Goal: Find contact information: Find contact information

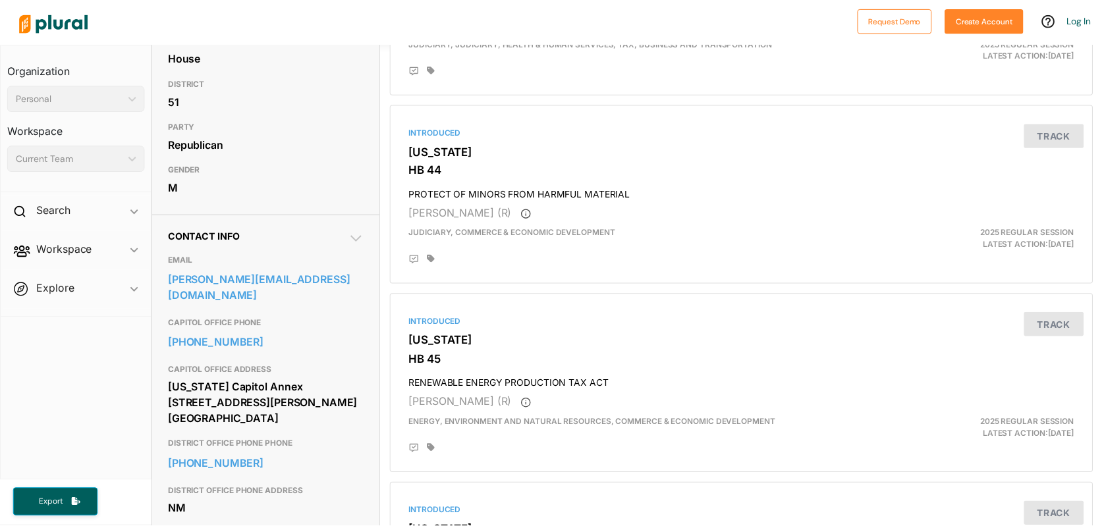
scroll to position [264, 0]
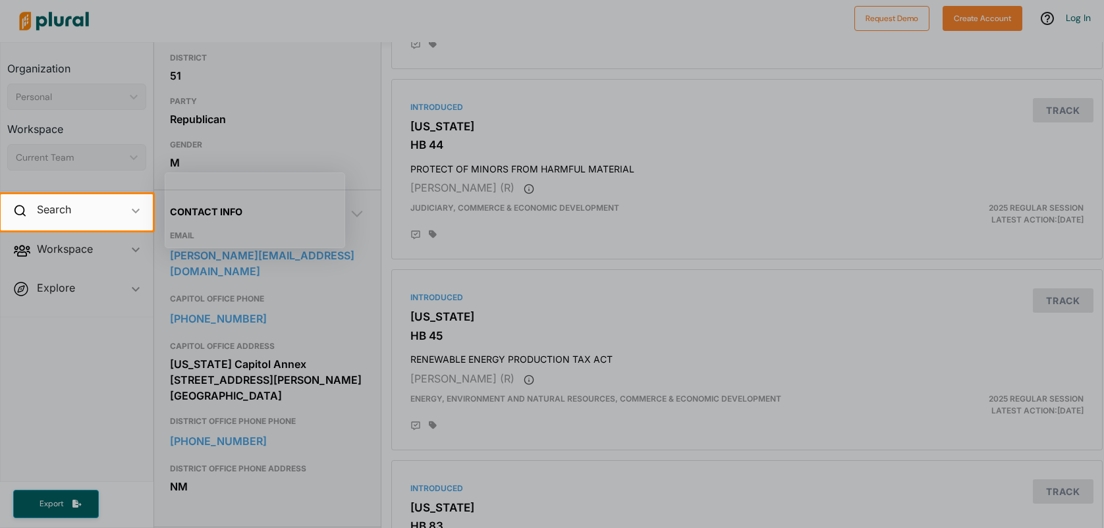
click at [659, 229] on div at bounding box center [628, 212] width 951 height 36
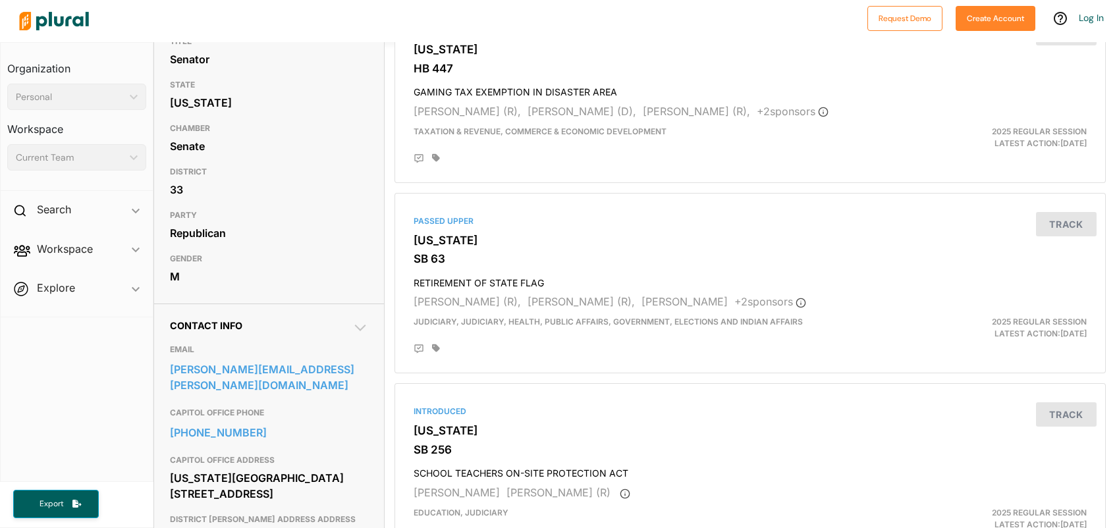
scroll to position [264, 0]
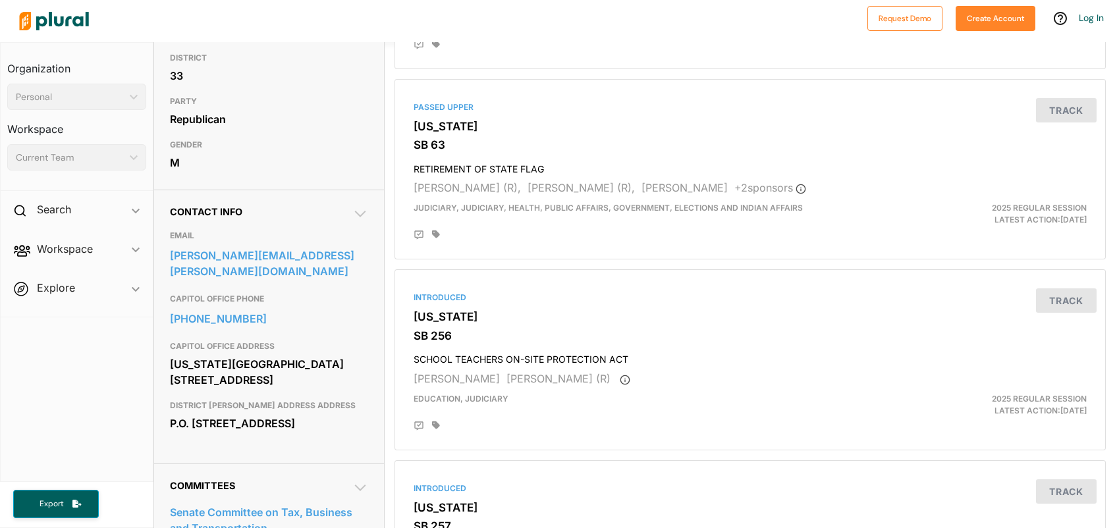
drag, startPoint x: 232, startPoint y: 301, endPoint x: 156, endPoint y: 296, distance: 75.9
click at [144, 290] on span "Explore ic_keyboard_arrow_down Overview" at bounding box center [77, 291] width 152 height 36
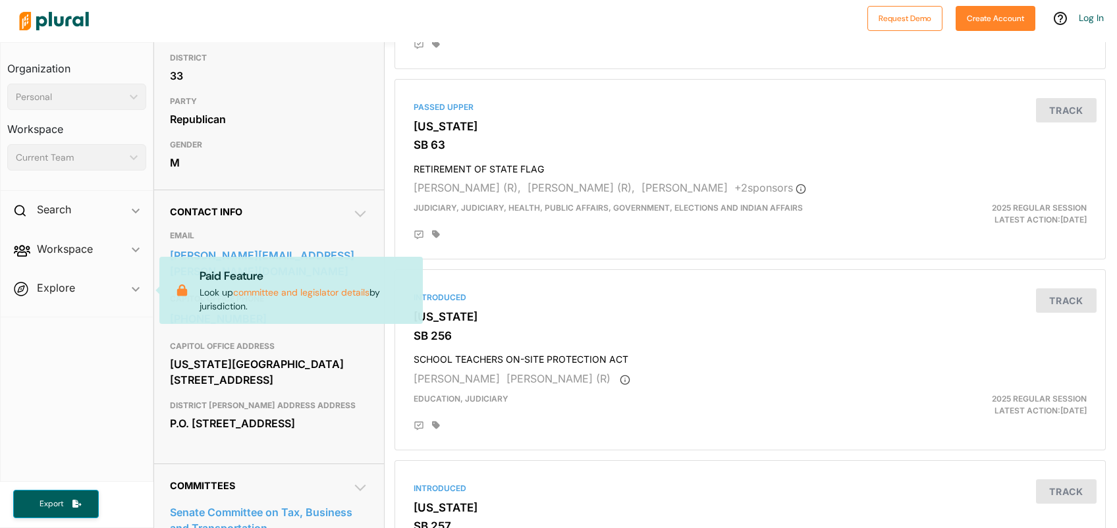
drag, startPoint x: 144, startPoint y: 358, endPoint x: 159, endPoint y: 339, distance: 24.5
click at [144, 358] on nav "Organization Personal ic_keyboard_arrow_down Personal Workspace Current Team ic…" at bounding box center [77, 262] width 154 height 440
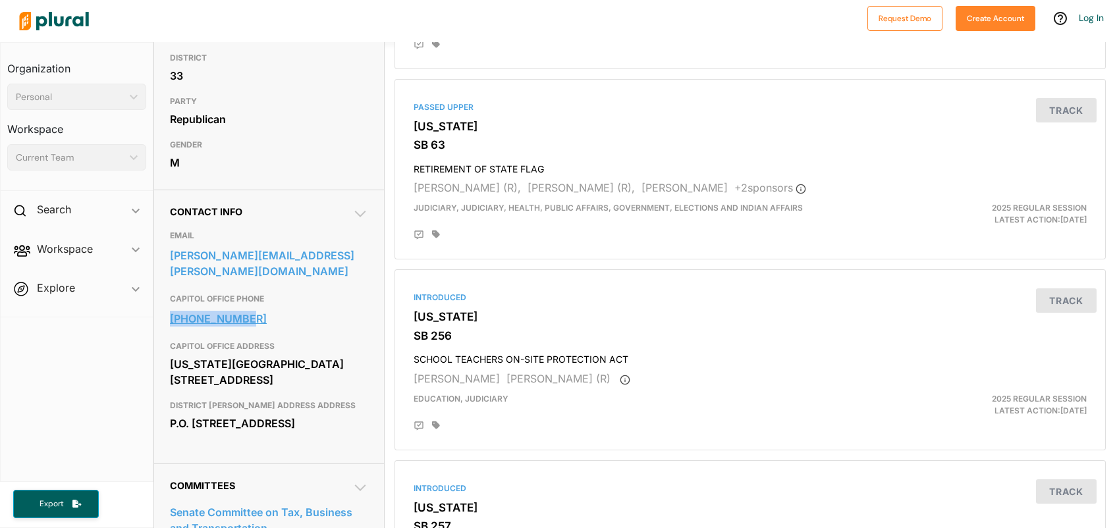
drag, startPoint x: 162, startPoint y: 310, endPoint x: 271, endPoint y: 301, distance: 109.8
click at [271, 301] on div "Contact Info EMAIL nicholas.paul@nmlegis.gov CAPITOL OFFICE PHONE 505-986-4395 …" at bounding box center [269, 327] width 230 height 274
copy link "505-986-4395"
click at [611, 318] on h3 "[US_STATE]" at bounding box center [750, 316] width 673 height 13
